Goal: Obtain resource: Download file/media

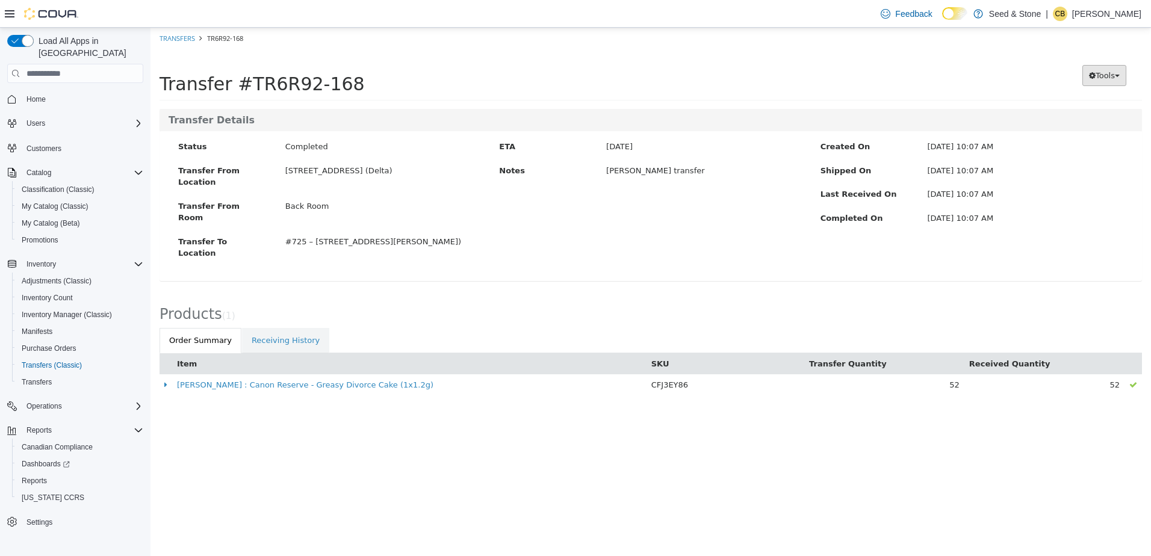
click at [1109, 69] on button "Tools" at bounding box center [1104, 76] width 44 height 22
click at [813, 81] on div "Transfer #TR6R92-168" at bounding box center [529, 75] width 739 height 37
drag, startPoint x: 1108, startPoint y: 75, endPoint x: 1099, endPoint y: 83, distance: 12.4
click at [1108, 75] on span "Tools" at bounding box center [1105, 75] width 19 height 9
click at [1073, 102] on span "PDF Download" at bounding box center [1073, 99] width 61 height 10
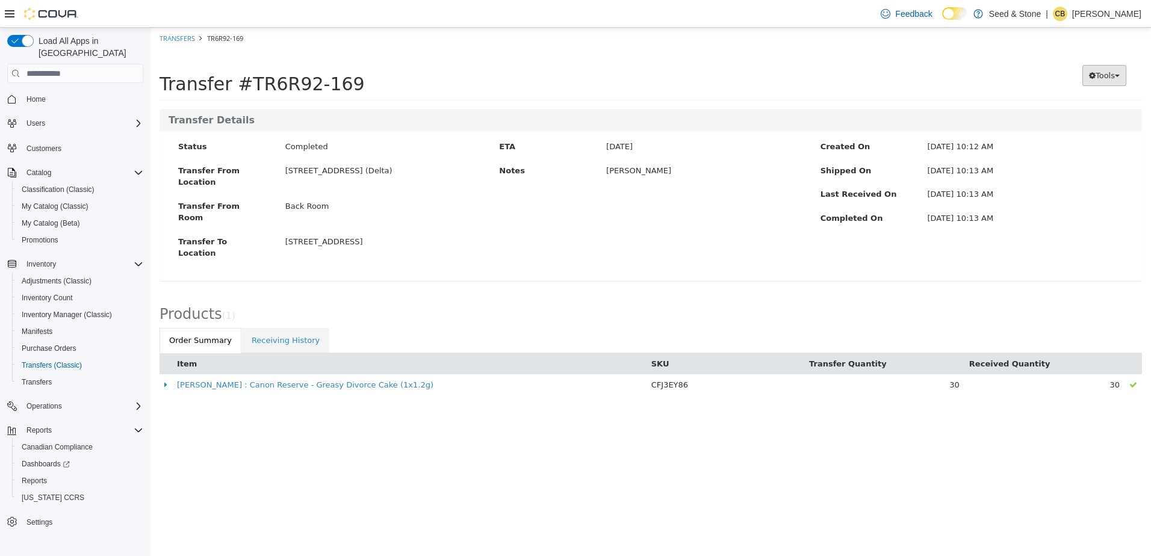
click at [1103, 75] on span "Tools" at bounding box center [1105, 75] width 19 height 9
click at [1079, 103] on span "PDF Download" at bounding box center [1073, 99] width 61 height 10
click at [478, 236] on div "Transfer To Location 512 Young Drive (Coquitlam)" at bounding box center [329, 249] width 321 height 26
click at [1096, 74] on span "Tools" at bounding box center [1105, 75] width 19 height 9
click at [1082, 99] on span "PDF Download" at bounding box center [1073, 99] width 61 height 10
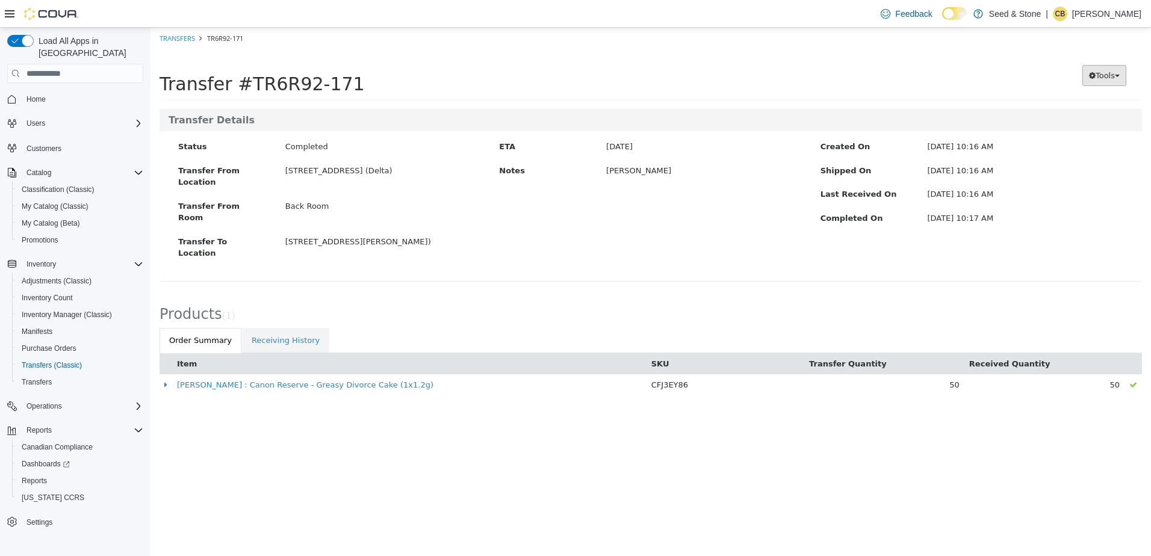
click at [1095, 82] on button "Tools" at bounding box center [1104, 76] width 44 height 22
click at [1085, 97] on span "PDF Download" at bounding box center [1073, 99] width 61 height 10
click at [604, 71] on div "Transfer #TR6R92-171" at bounding box center [529, 75] width 739 height 37
click at [1099, 71] on span "Tools" at bounding box center [1105, 75] width 19 height 9
click at [1070, 96] on span "PDF Download" at bounding box center [1073, 99] width 61 height 10
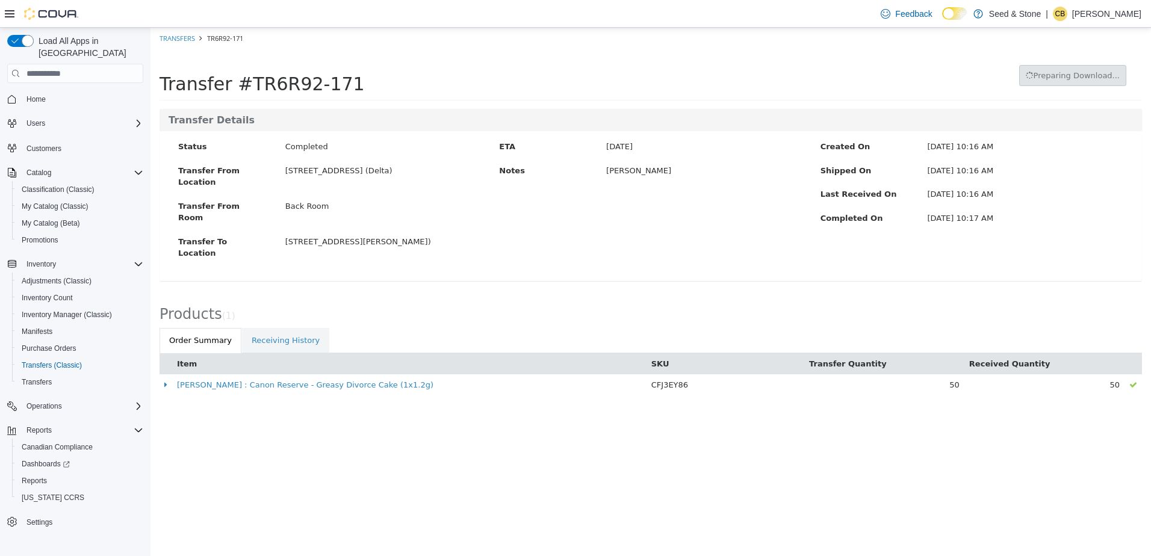
drag, startPoint x: 549, startPoint y: 74, endPoint x: 486, endPoint y: 28, distance: 77.5
click at [547, 72] on div "Transfer #TR6R92-171" at bounding box center [460, 75] width 600 height 37
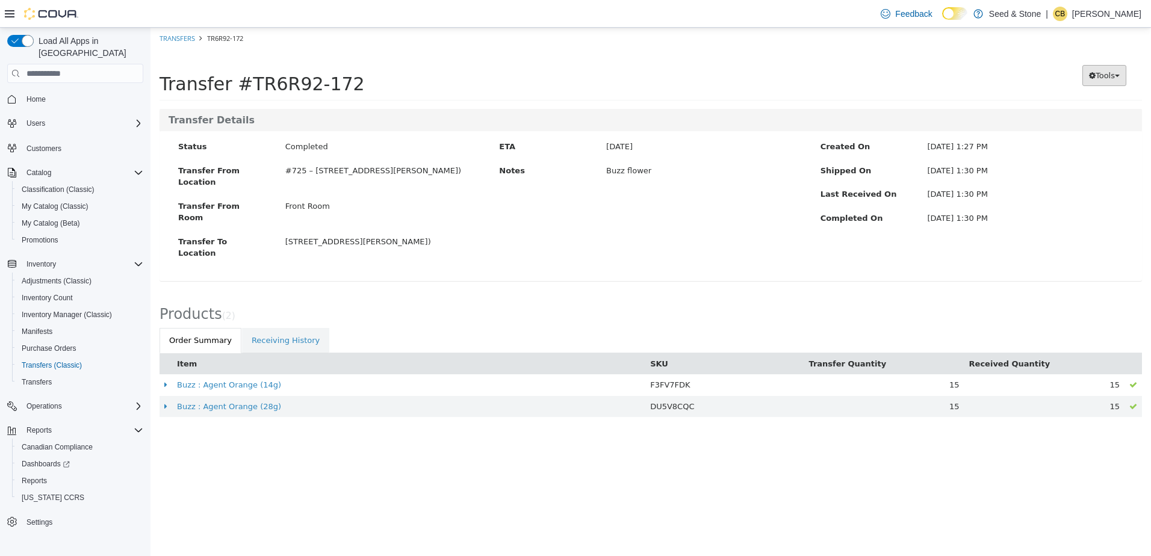
click at [1112, 73] on span "Tools" at bounding box center [1105, 75] width 19 height 9
click at [1070, 97] on span "PDF Download" at bounding box center [1073, 99] width 61 height 10
click at [619, 84] on div "Transfer #TR6R92-172" at bounding box center [529, 75] width 739 height 37
click at [185, 38] on link "Transfers" at bounding box center [178, 38] width 36 height 9
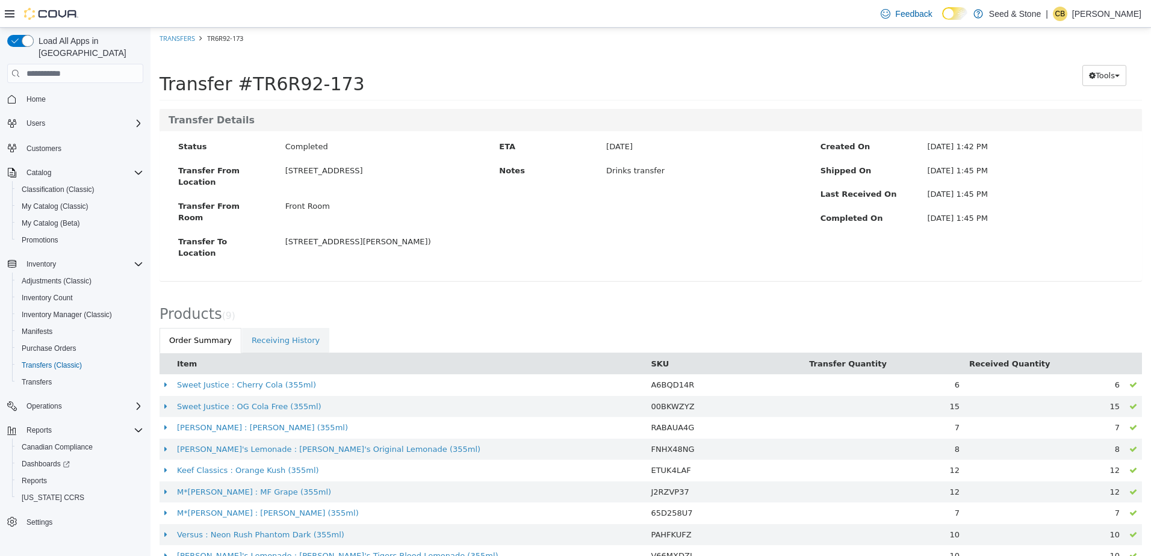
drag, startPoint x: 516, startPoint y: 244, endPoint x: 554, endPoint y: 31, distance: 215.8
click at [516, 244] on div "Status Completed Transfer From Location [STREET_ADDRESS] (Coquitlam) Transfer F…" at bounding box center [651, 206] width 982 height 150
click at [1101, 80] on span "Tools" at bounding box center [1105, 75] width 19 height 9
click at [1081, 99] on span "PDF Download" at bounding box center [1073, 99] width 61 height 10
click at [647, 203] on div "Status Completed Transfer From Location [STREET_ADDRESS] (Coquitlam) Transfer F…" at bounding box center [651, 206] width 982 height 150
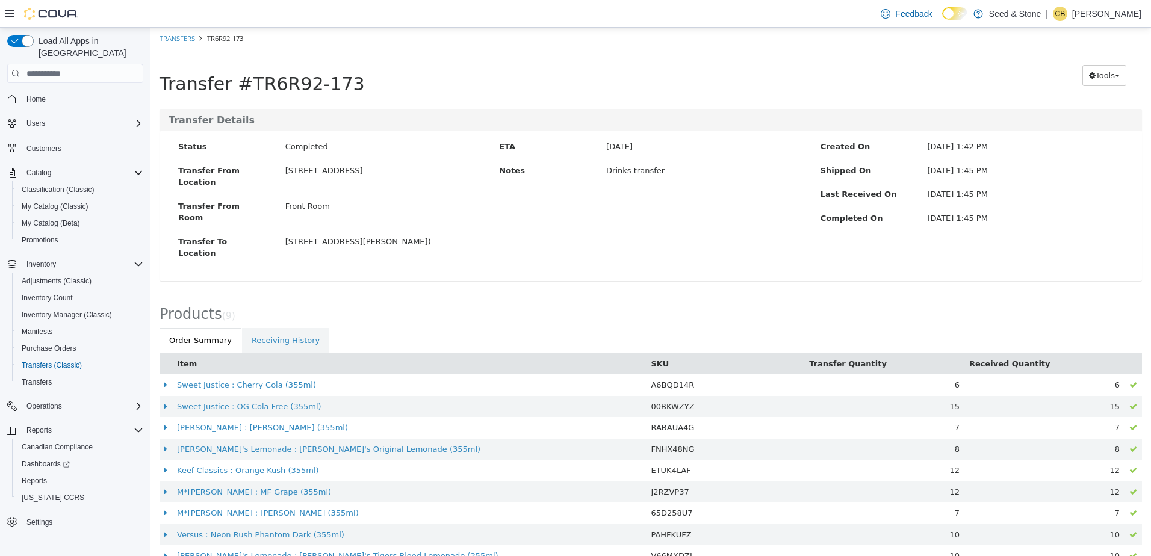
drag, startPoint x: 493, startPoint y: 222, endPoint x: 350, endPoint y: 49, distance: 224.1
click at [493, 222] on div "Status Completed Transfer From Location [STREET_ADDRESS] (Coquitlam) Transfer F…" at bounding box center [651, 206] width 982 height 150
